Goal: Information Seeking & Learning: Learn about a topic

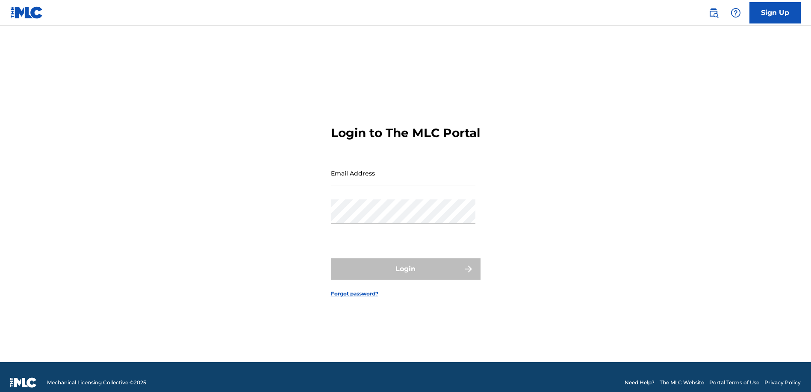
type input "[PERSON_NAME][EMAIL_ADDRESS][DOMAIN_NAME]"
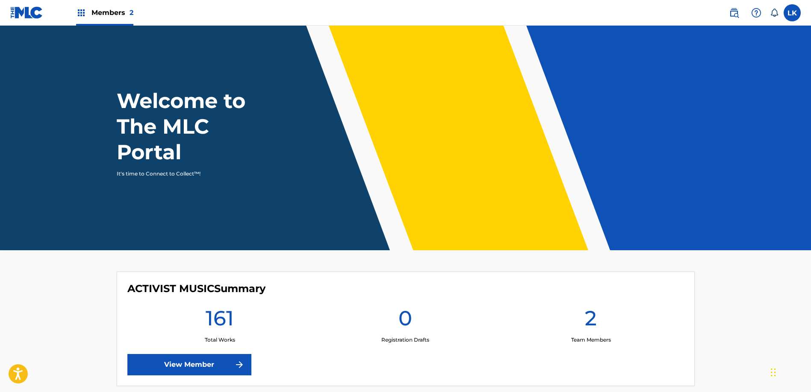
click at [112, 18] on div "Members 2" at bounding box center [104, 12] width 57 height 25
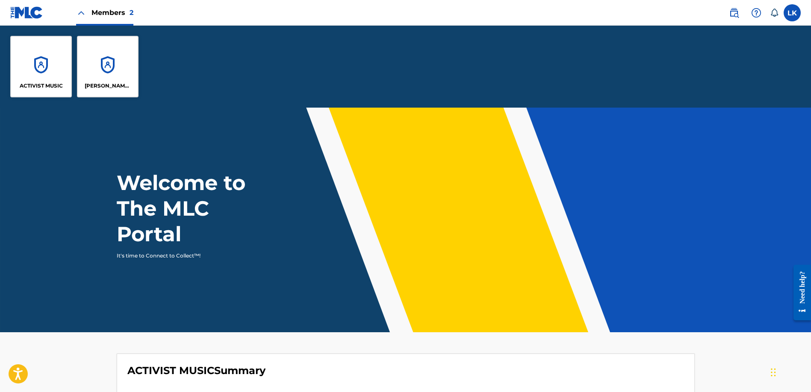
click at [43, 65] on div "ACTIVIST MUSIC" at bounding box center [41, 67] width 62 height 62
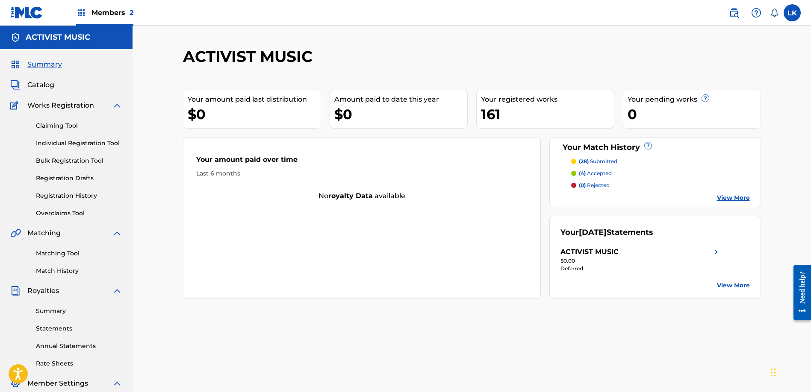
click at [735, 198] on link "View More" at bounding box center [733, 198] width 33 height 9
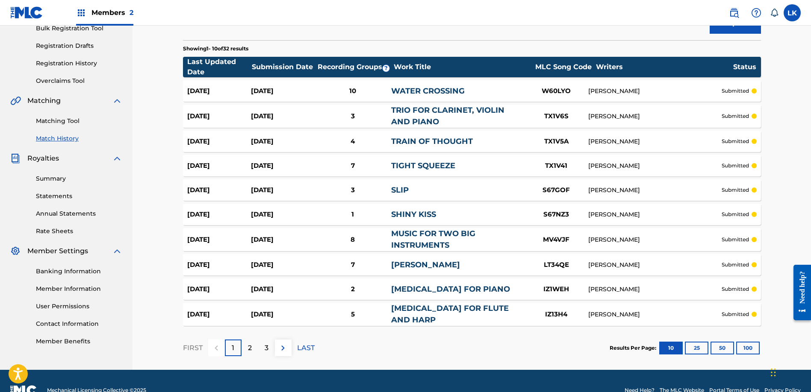
scroll to position [151, 0]
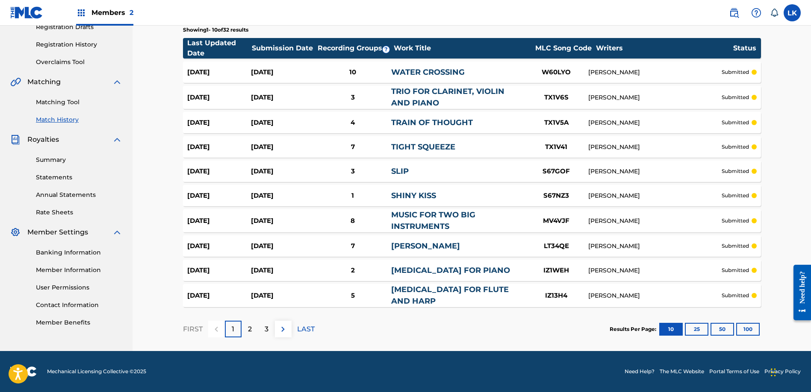
click at [251, 330] on p "2" at bounding box center [250, 330] width 4 height 10
click at [265, 329] on p "3" at bounding box center [267, 330] width 4 height 10
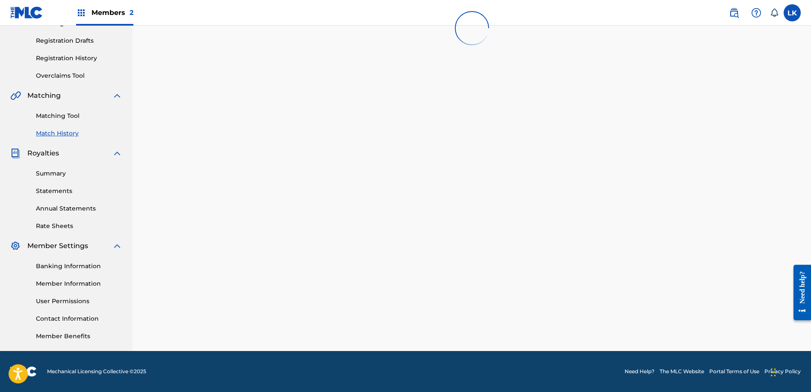
scroll to position [148, 0]
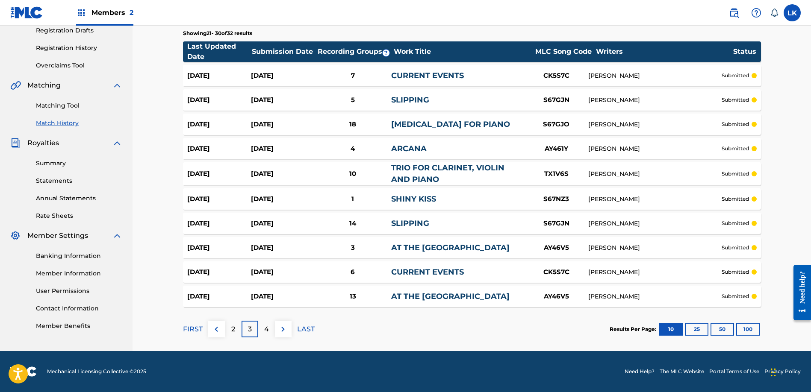
click at [263, 328] on div "4" at bounding box center [266, 329] width 17 height 17
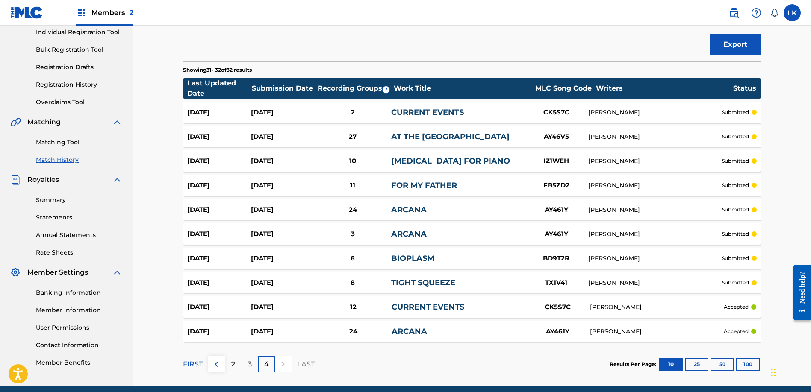
scroll to position [146, 0]
